Goal: Use online tool/utility: Utilize a website feature to perform a specific function

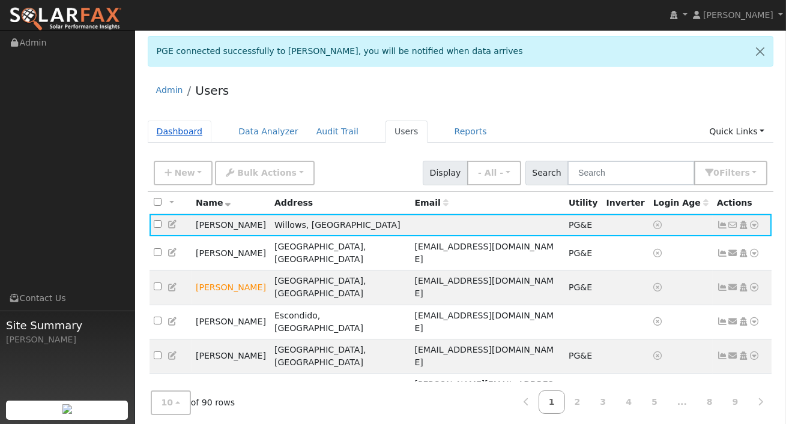
click at [179, 128] on link "Dashboard" at bounding box center [180, 132] width 64 height 22
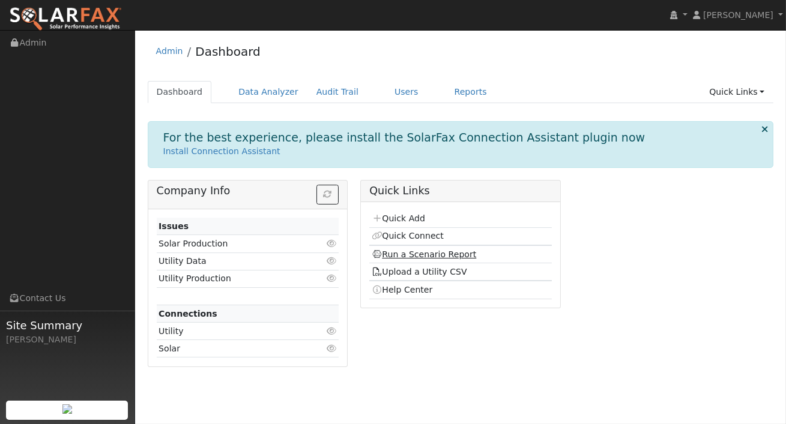
click at [403, 257] on link "Run a Scenario Report" at bounding box center [423, 255] width 105 height 10
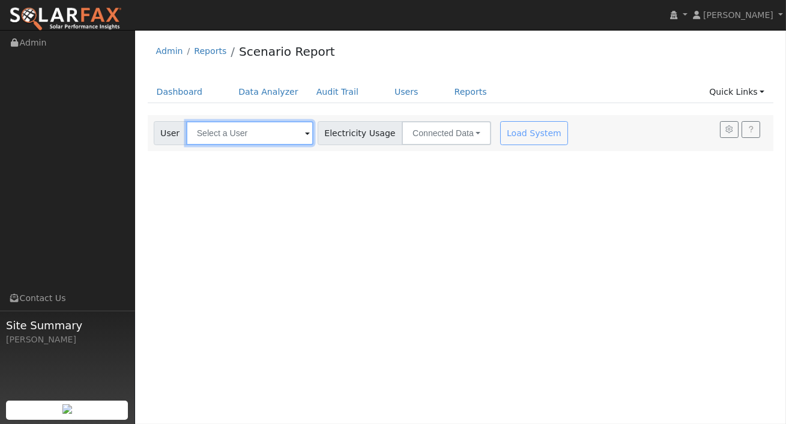
click at [259, 128] on input "text" at bounding box center [249, 133] width 127 height 24
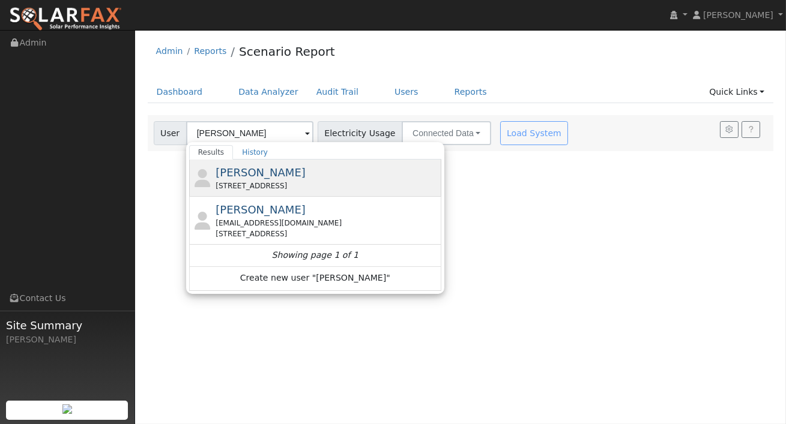
click at [274, 175] on span "[PERSON_NAME]" at bounding box center [260, 172] width 90 height 13
type input "[PERSON_NAME]"
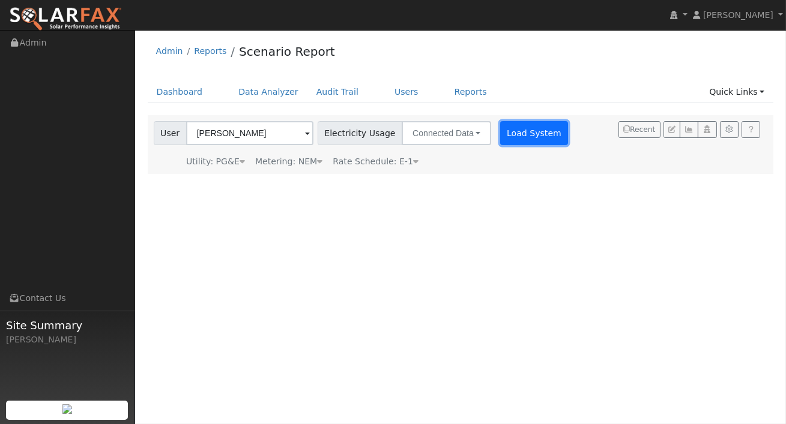
click at [500, 136] on button "Load System" at bounding box center [534, 133] width 68 height 24
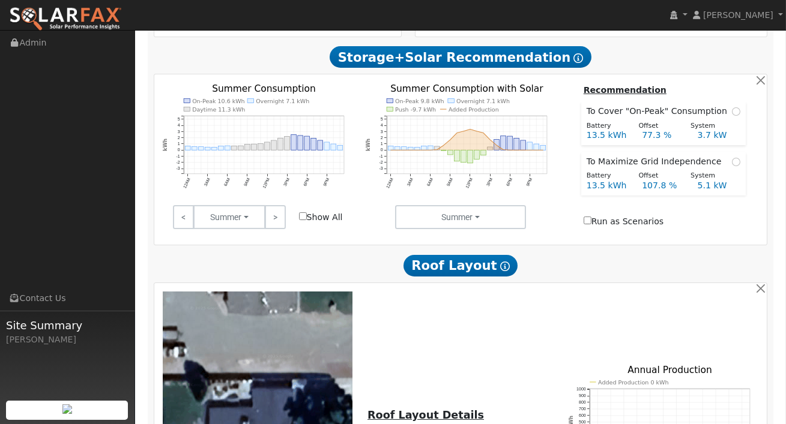
scroll to position [467, 0]
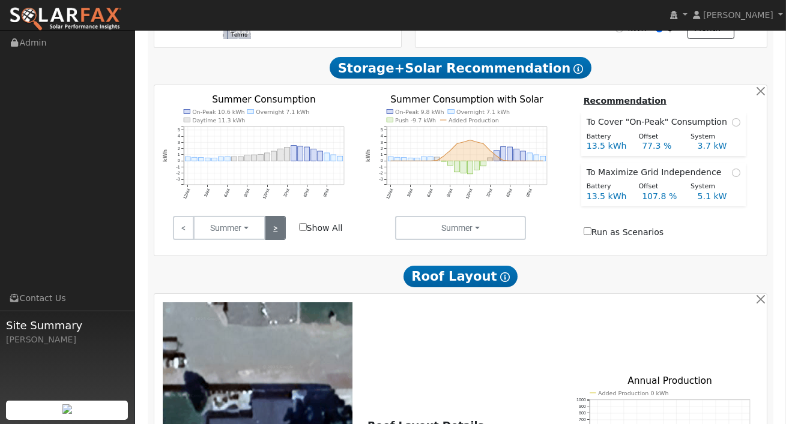
click at [272, 226] on link ">" at bounding box center [275, 228] width 21 height 24
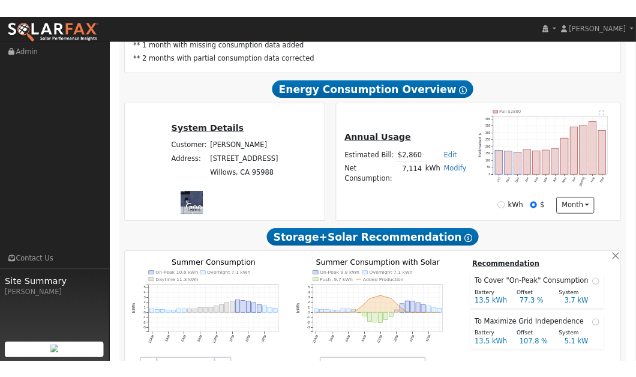
scroll to position [261, 0]
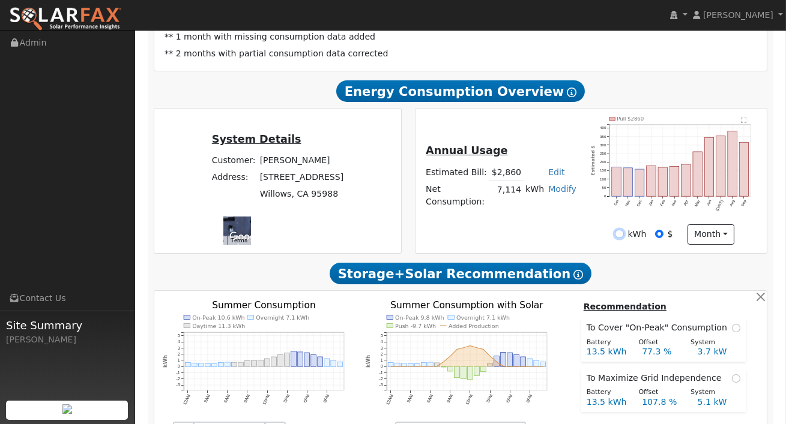
click at [621, 238] on input "kWh" at bounding box center [619, 234] width 8 height 8
radio input "true"
radio input "false"
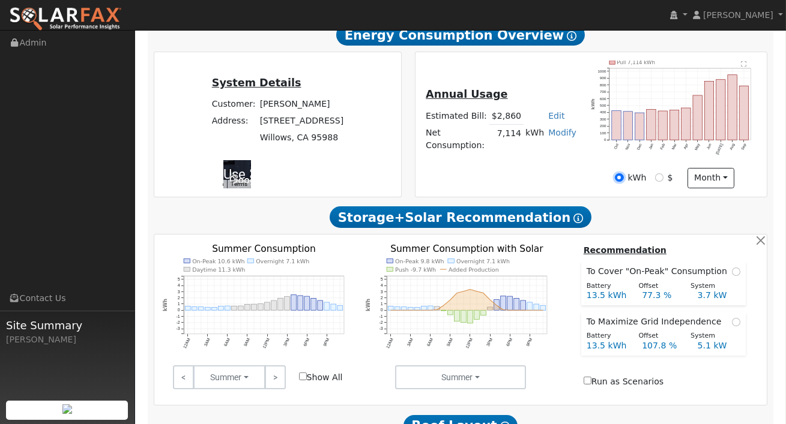
scroll to position [316, 0]
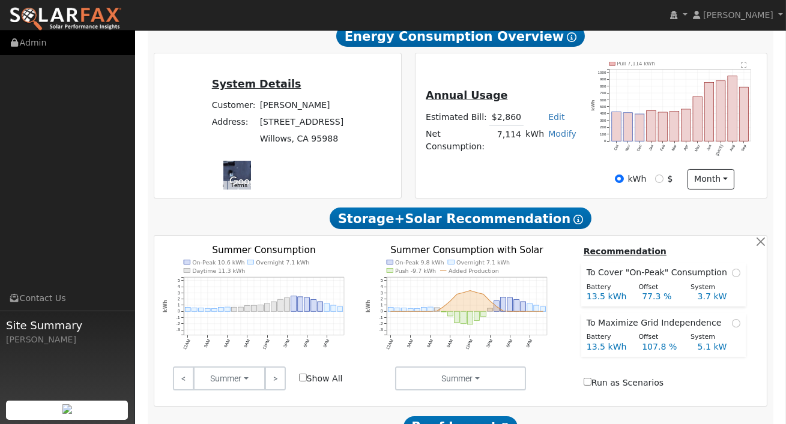
click at [32, 50] on link "Admin" at bounding box center [67, 43] width 135 height 25
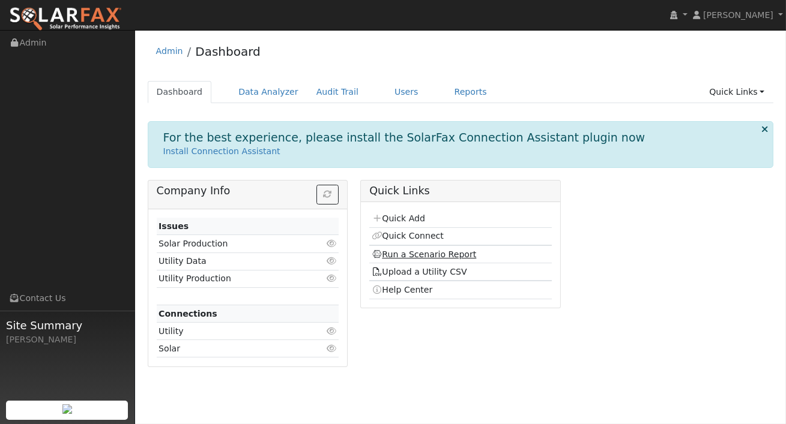
click at [431, 258] on link "Run a Scenario Report" at bounding box center [423, 255] width 105 height 10
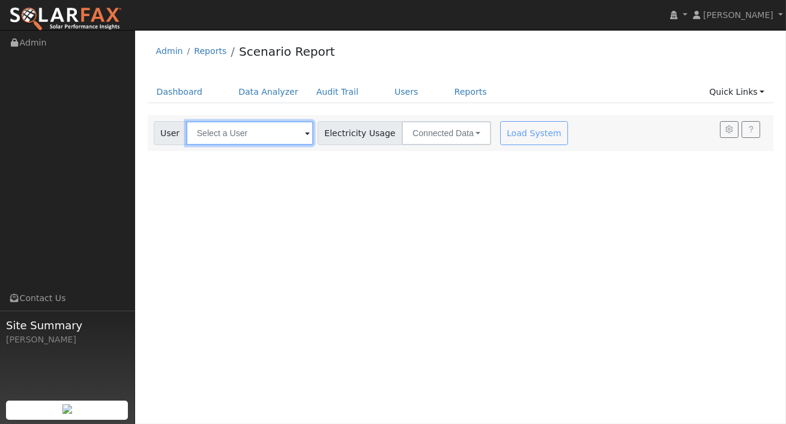
click at [284, 139] on input "text" at bounding box center [249, 133] width 127 height 24
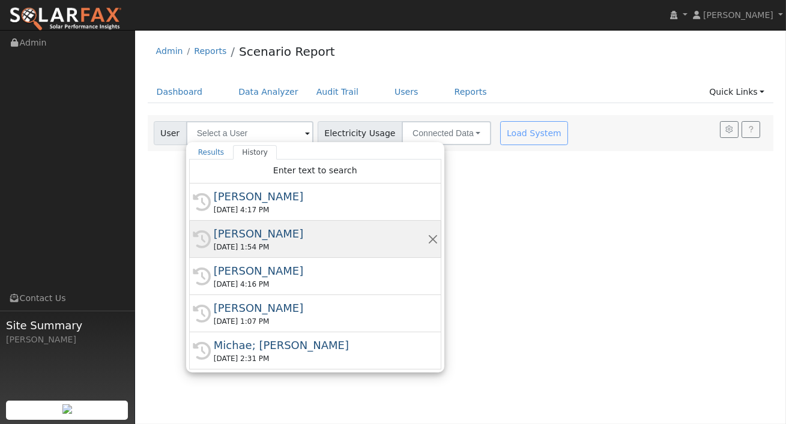
click at [275, 232] on div "[PERSON_NAME]" at bounding box center [321, 234] width 214 height 16
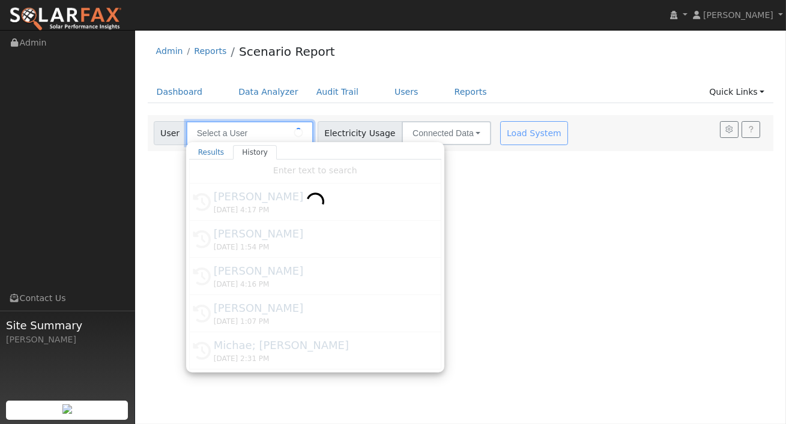
type input "[PERSON_NAME]"
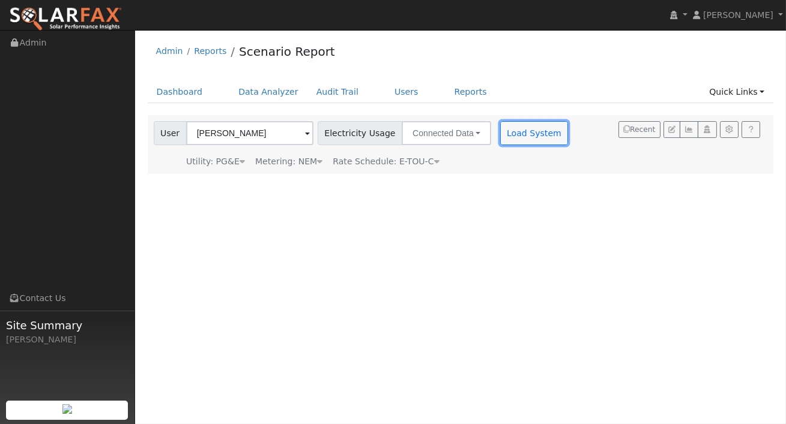
click at [500, 138] on button "Load System" at bounding box center [534, 133] width 68 height 24
